Goal: Find contact information: Find contact information

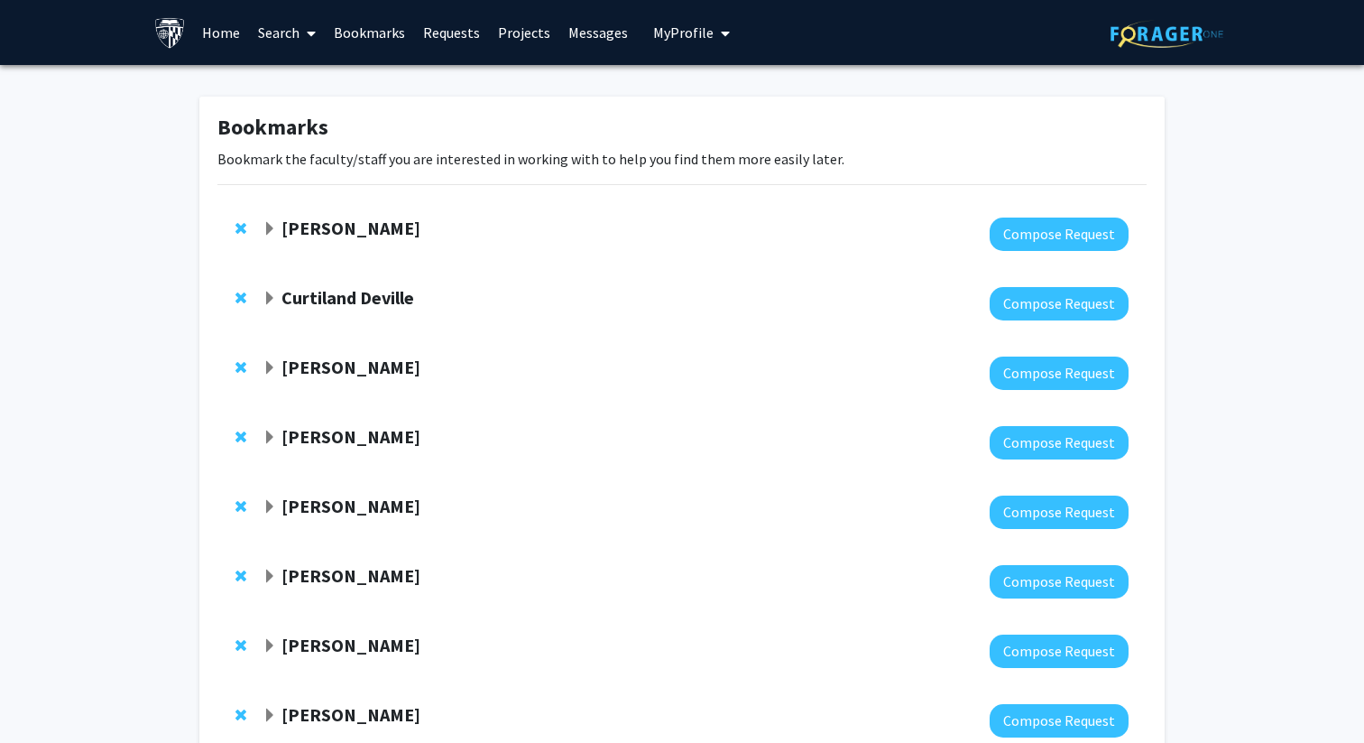
click at [300, 235] on strong "[PERSON_NAME]" at bounding box center [351, 228] width 139 height 23
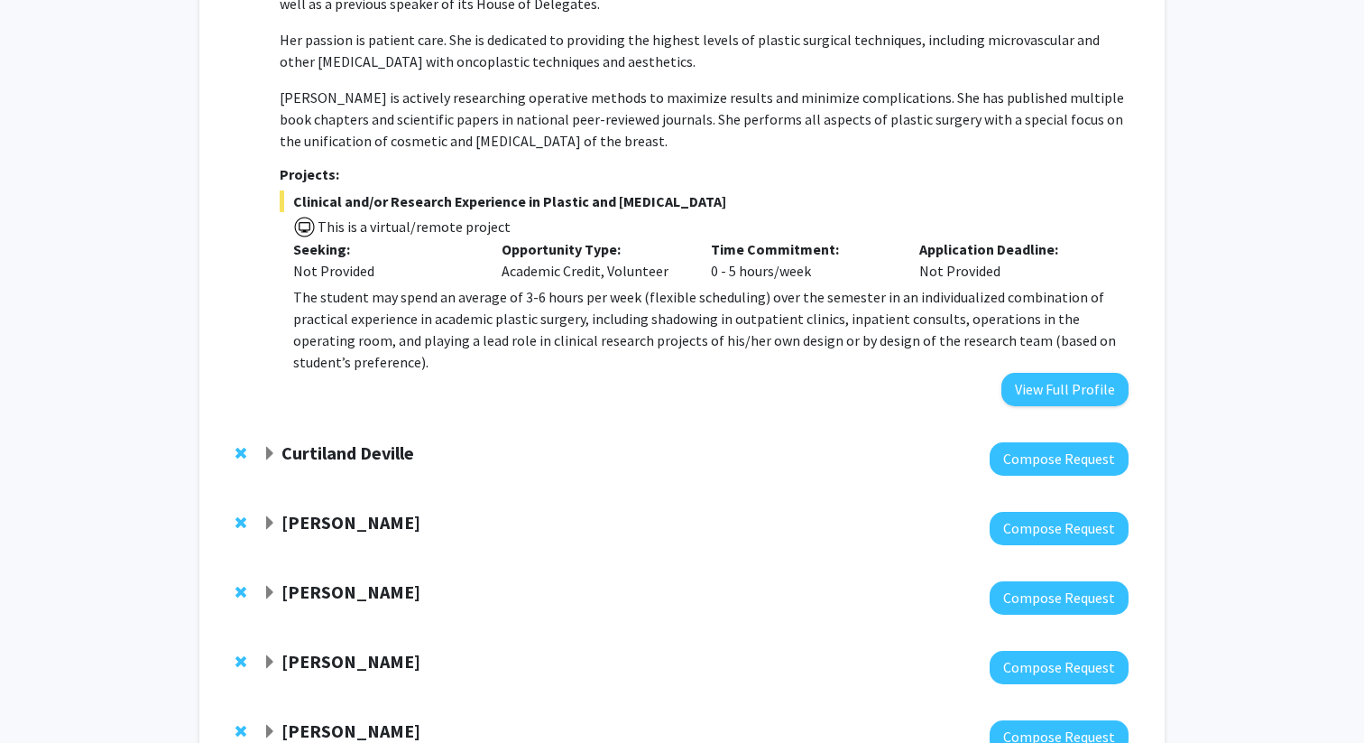
scroll to position [531, 0]
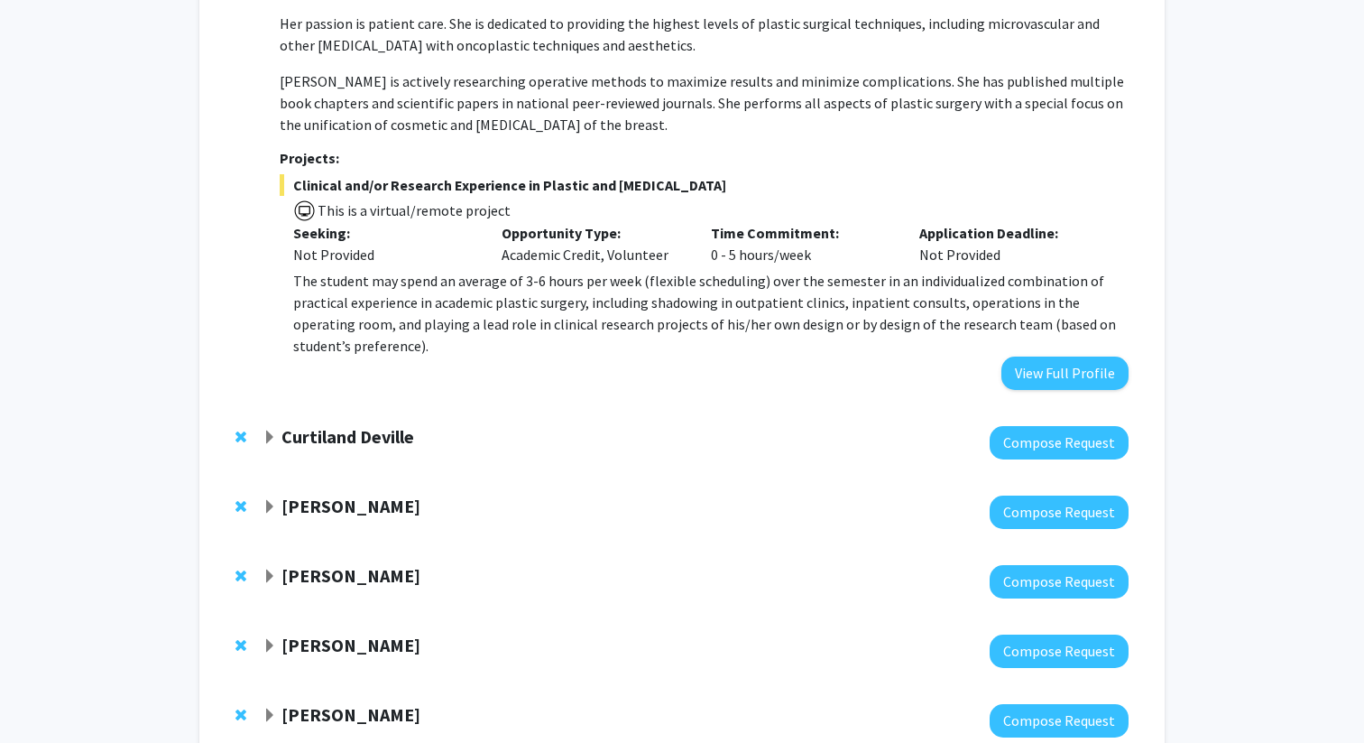
click at [349, 425] on strong "Curtiland Deville" at bounding box center [348, 436] width 133 height 23
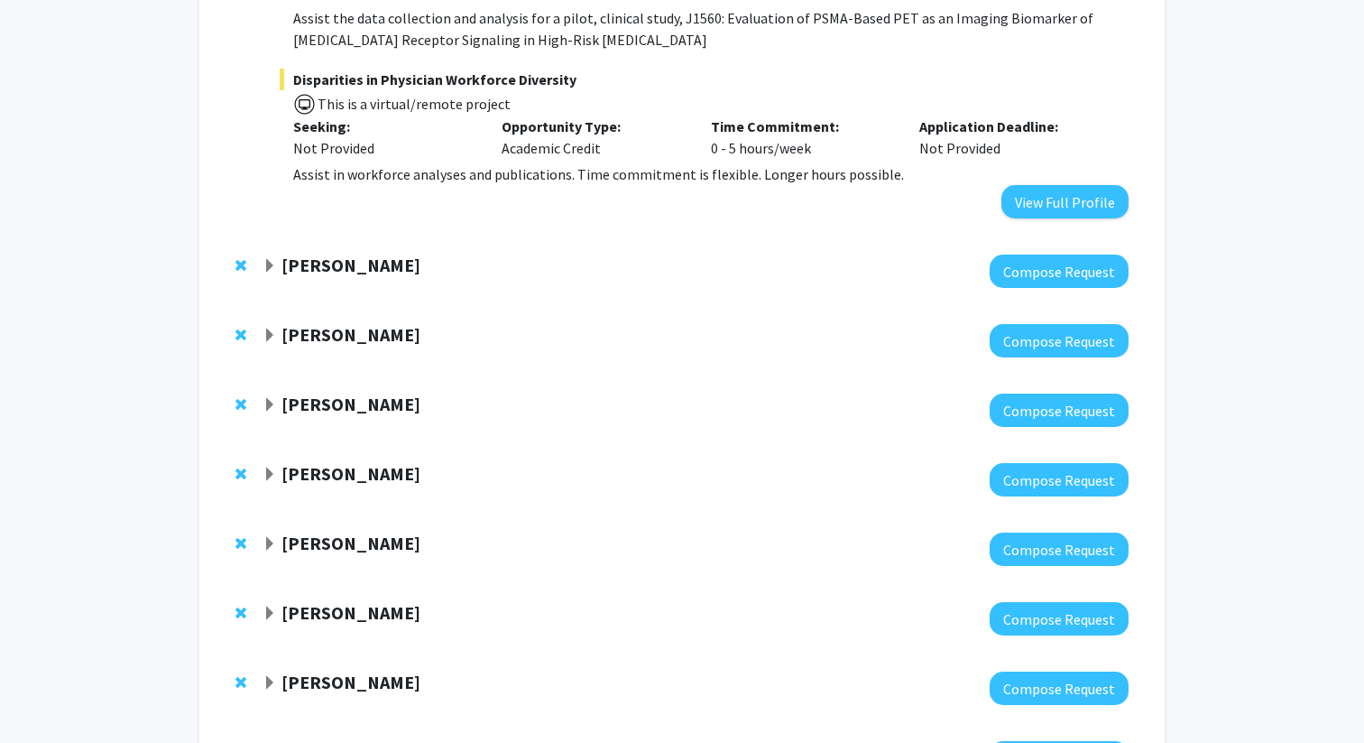
scroll to position [1560, 0]
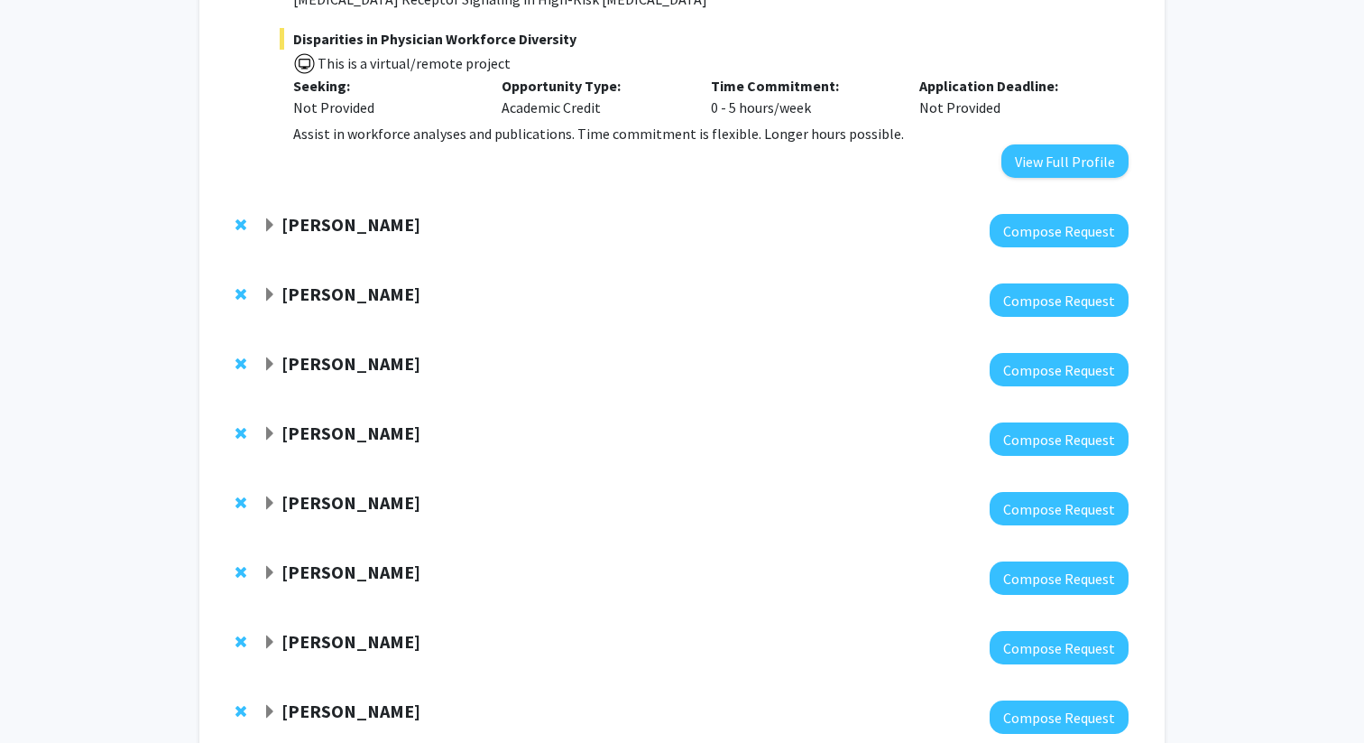
click at [331, 494] on div "[PERSON_NAME] Compose Request" at bounding box center [681, 508] width 929 height 69
click at [331, 492] on div at bounding box center [696, 508] width 866 height 33
click at [329, 491] on strong "[PERSON_NAME]" at bounding box center [351, 502] width 139 height 23
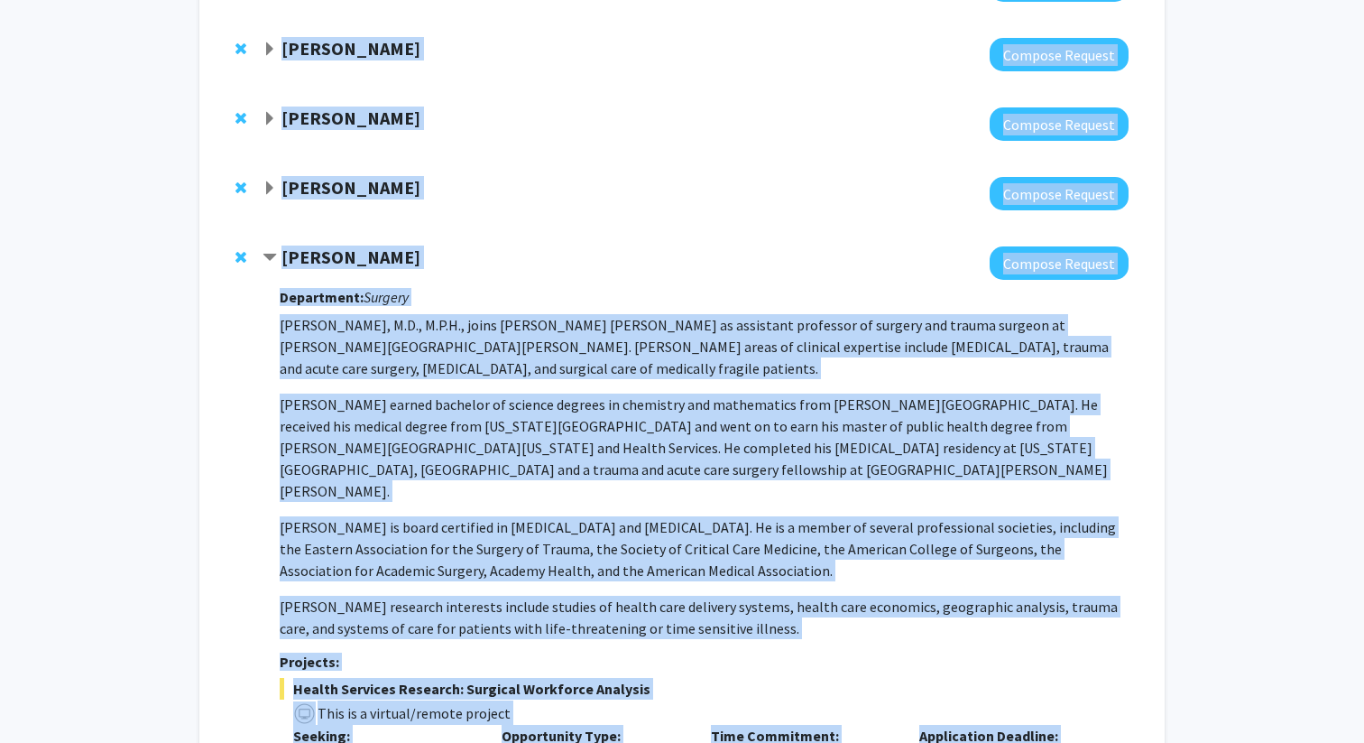
scroll to position [1697, 0]
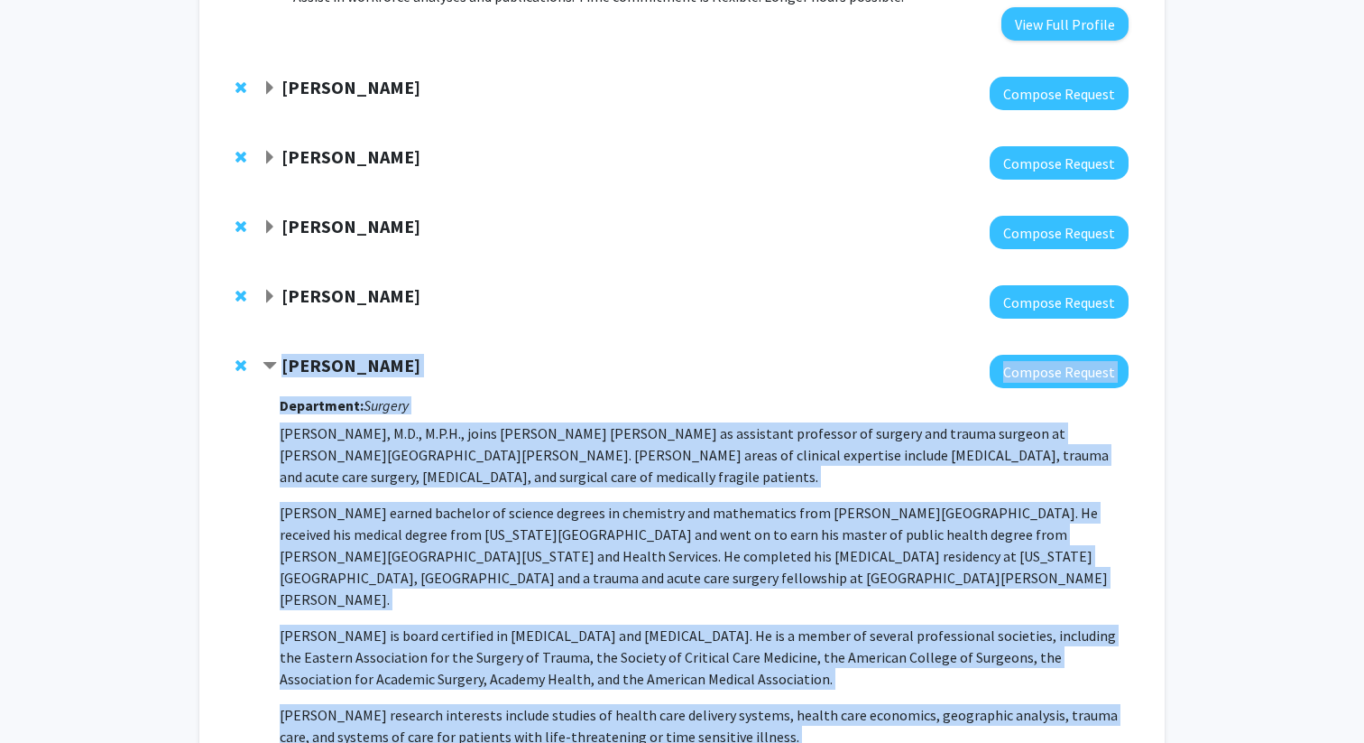
drag, startPoint x: 1108, startPoint y: 485, endPoint x: 268, endPoint y: 319, distance: 856.3
click at [268, 355] on div "[PERSON_NAME] Compose Request Department: Surgery [PERSON_NAME], M.D., M.P.H., …" at bounding box center [696, 678] width 866 height 646
copy div "Loremips Dolo Sitamet Consect Adipiscing: Elitsed Doeiusmo Temp, I.U., L.E.D., …"
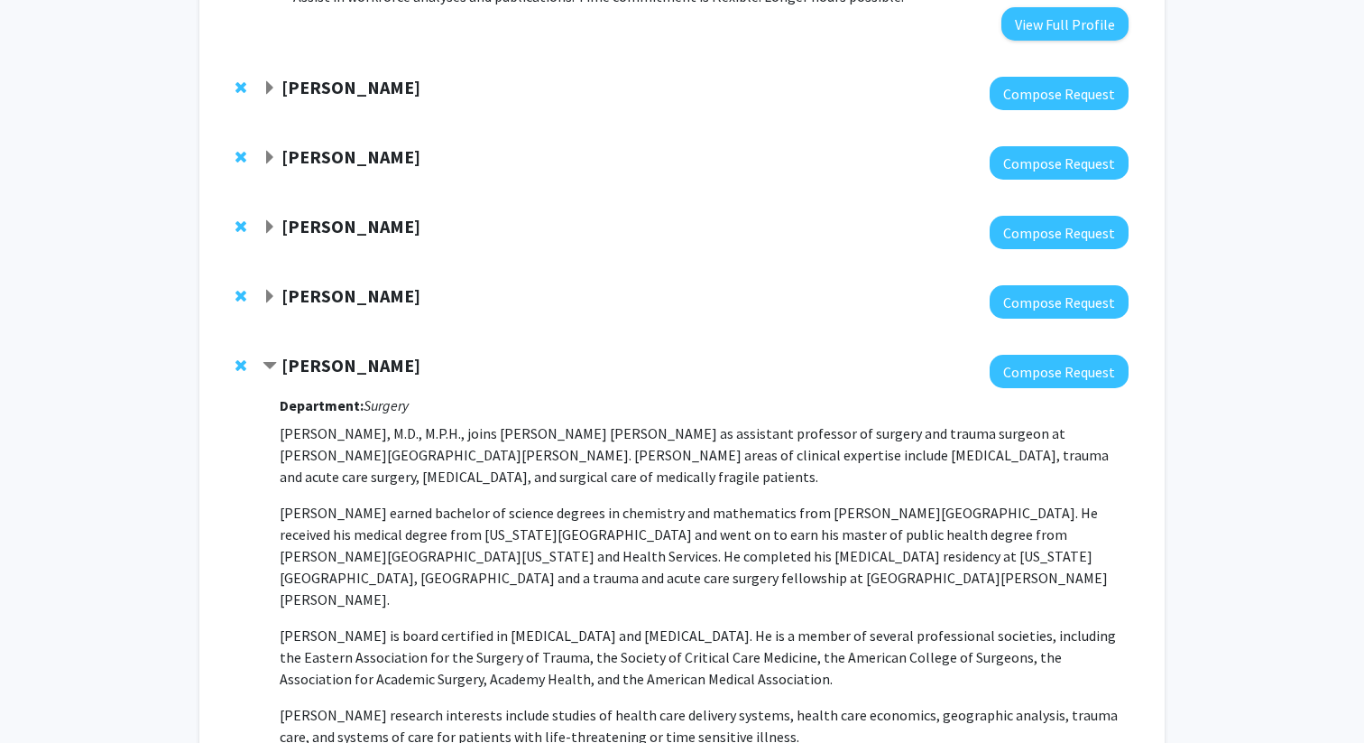
click at [401, 355] on div at bounding box center [696, 371] width 866 height 33
drag, startPoint x: 397, startPoint y: 320, endPoint x: 286, endPoint y: 322, distance: 111.0
click at [286, 355] on div "[PERSON_NAME]" at bounding box center [458, 366] width 390 height 23
copy strong "[PERSON_NAME]"
